Goal: Navigation & Orientation: Find specific page/section

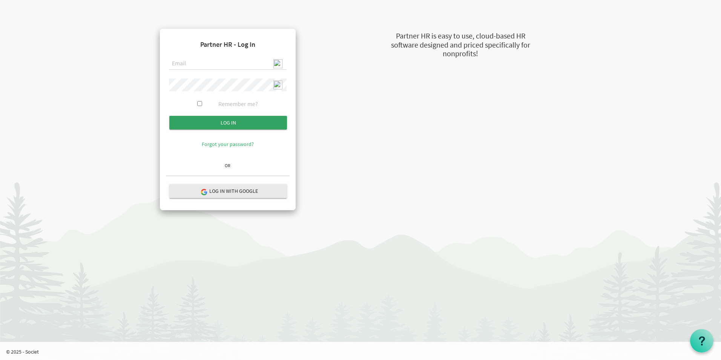
type input "admin@stepind.org"
click at [217, 123] on input "Log in" at bounding box center [228, 123] width 118 height 14
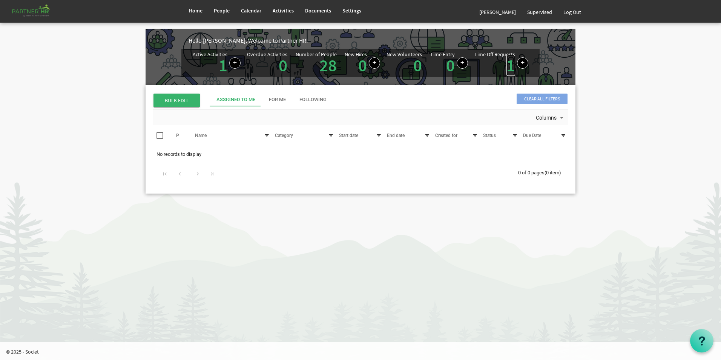
click at [511, 69] on link "1" at bounding box center [510, 65] width 9 height 21
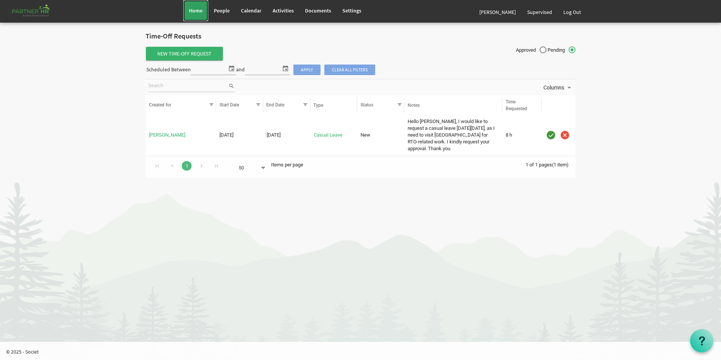
click at [189, 11] on span "Home" at bounding box center [196, 10] width 14 height 7
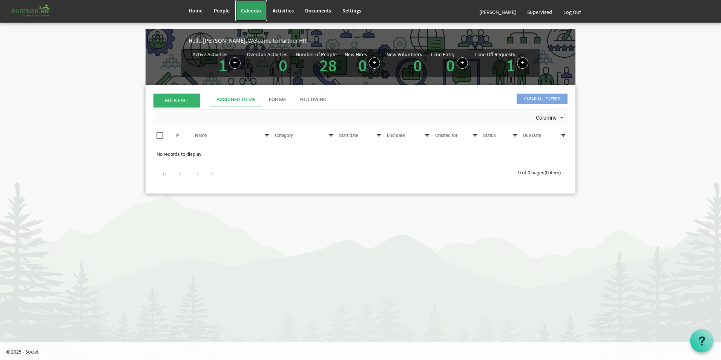
click at [247, 12] on span "Calendar" at bounding box center [251, 10] width 20 height 7
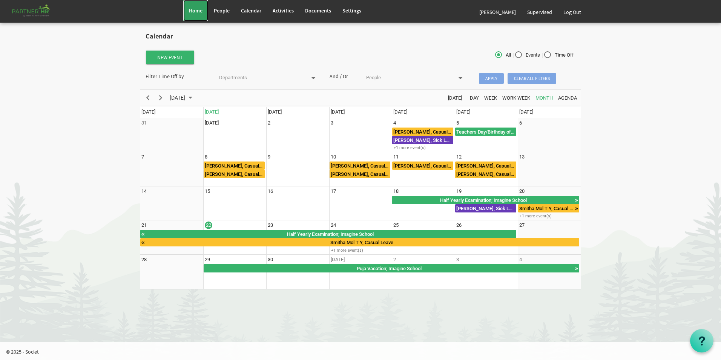
click at [195, 8] on span "Home" at bounding box center [196, 10] width 14 height 7
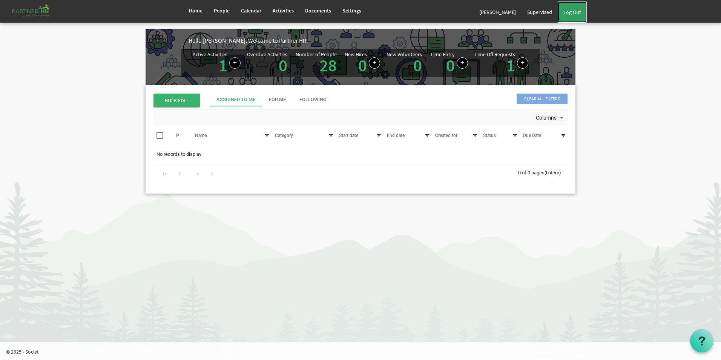
click at [576, 13] on link "Log Out" at bounding box center [572, 12] width 29 height 21
